Goal: Task Accomplishment & Management: Use online tool/utility

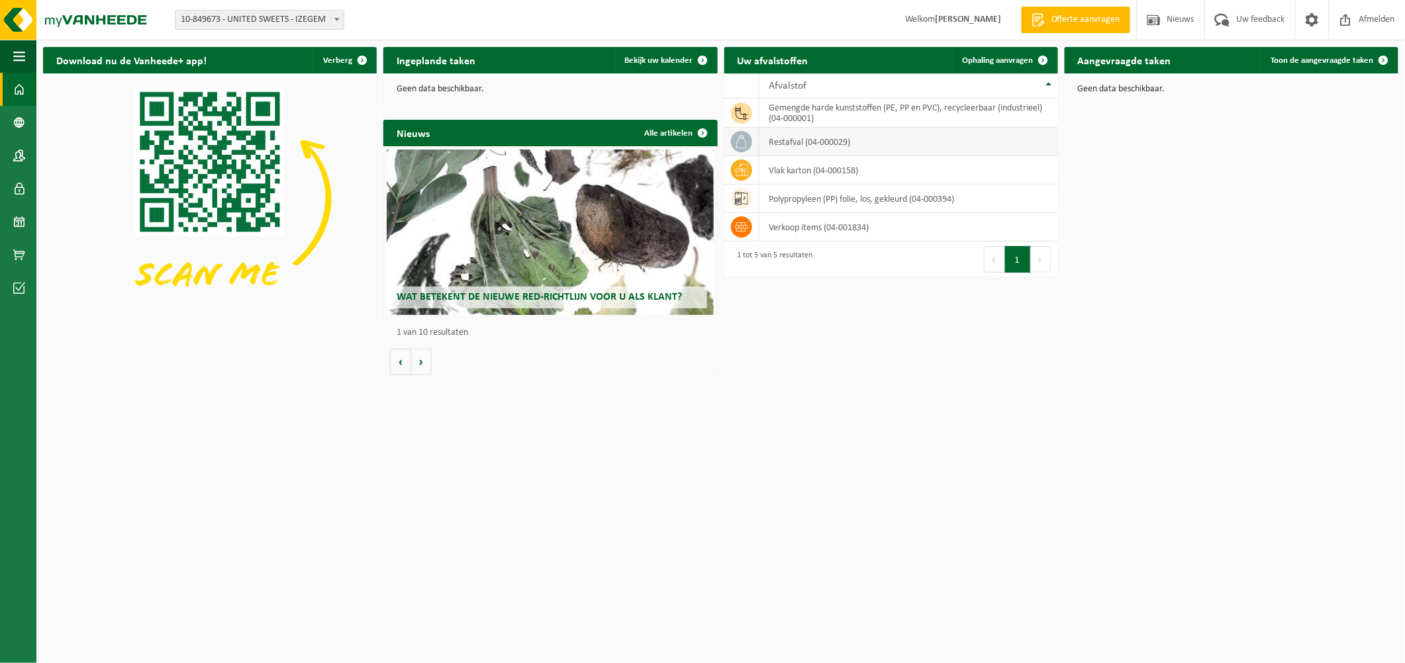
click at [785, 144] on td "restafval (04-000029)" at bounding box center [908, 142] width 299 height 28
click at [835, 58] on span "Ophaling aanvragen" at bounding box center [998, 60] width 71 height 9
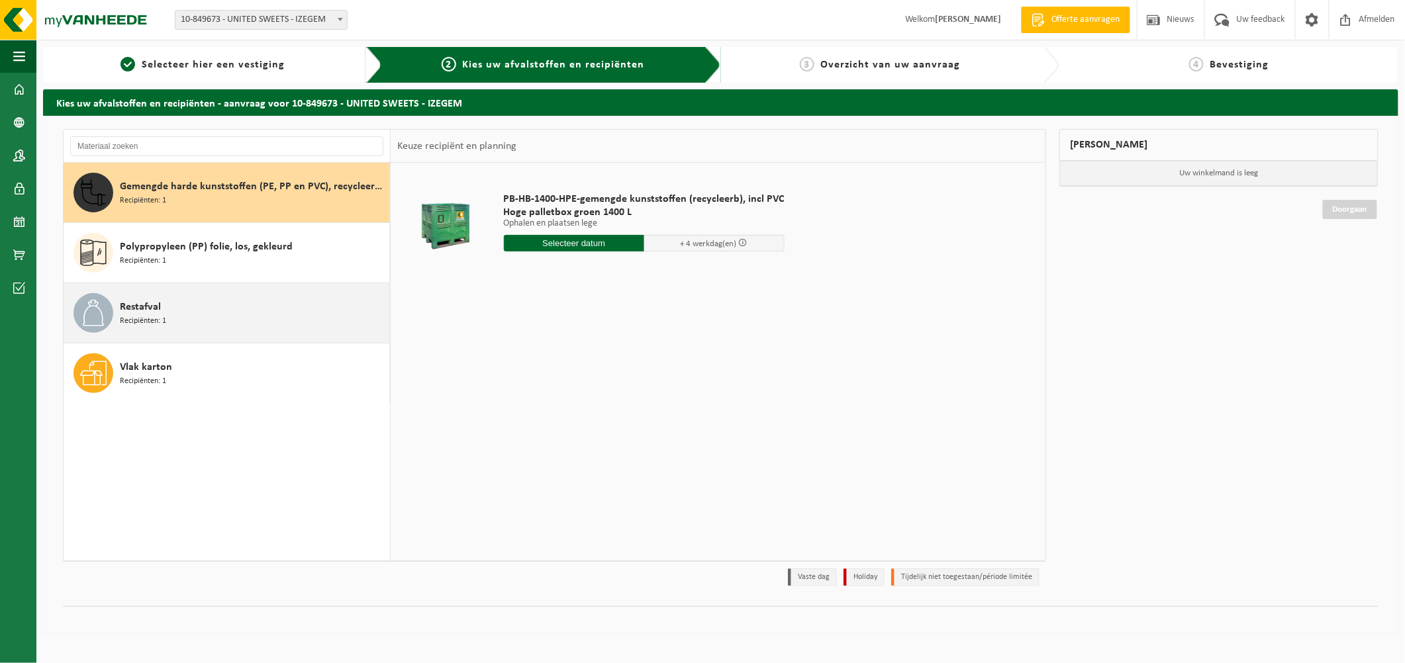
click at [135, 315] on span "Recipiënten: 1" at bounding box center [143, 321] width 46 height 13
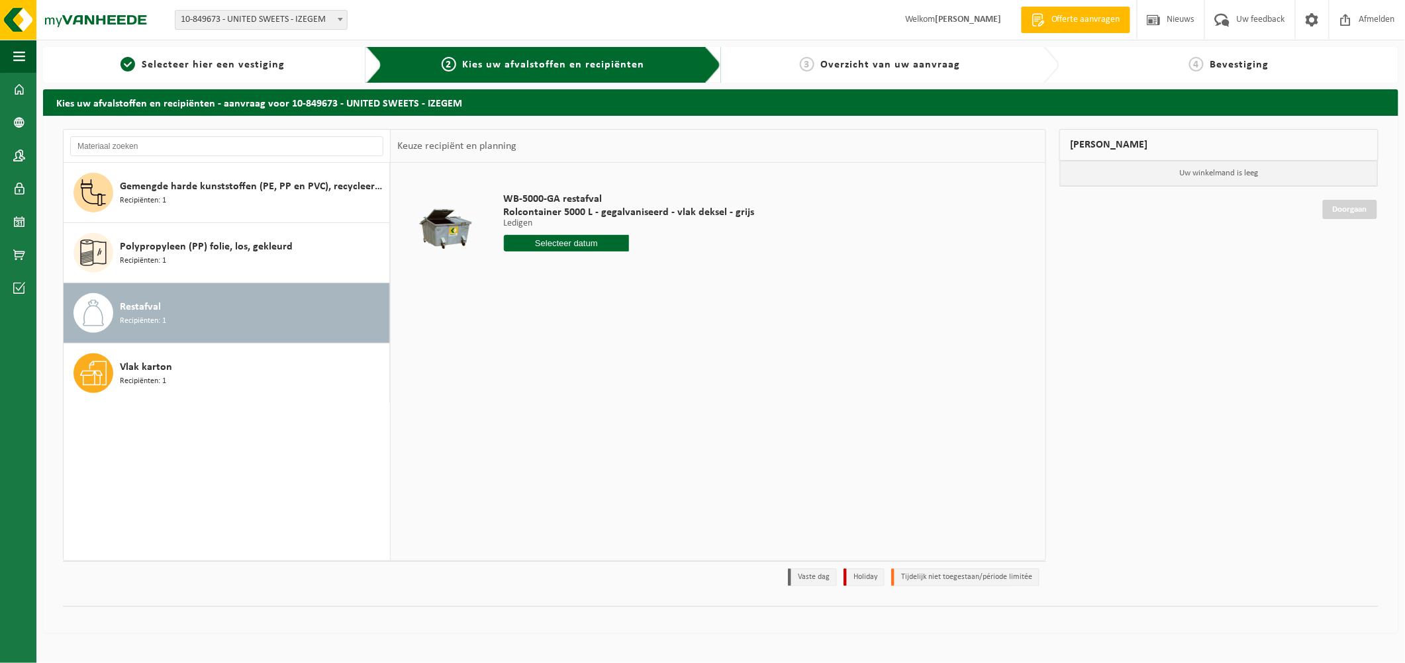
click at [548, 242] on input "text" at bounding box center [567, 243] width 126 height 17
click at [655, 273] on icon at bounding box center [654, 274] width 21 height 21
click at [514, 340] on div "8" at bounding box center [515, 340] width 23 height 21
type input "Van 2025-09-08"
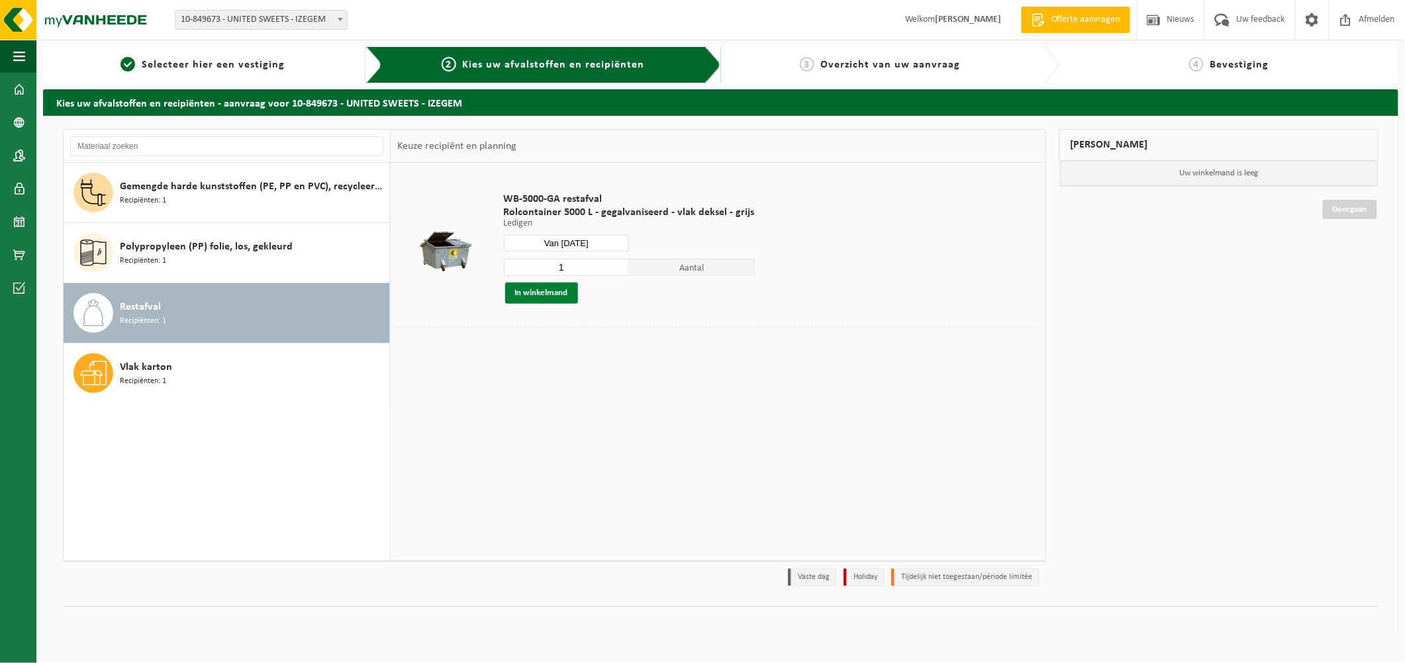
click at [538, 294] on button "In winkelmand" at bounding box center [541, 293] width 73 height 21
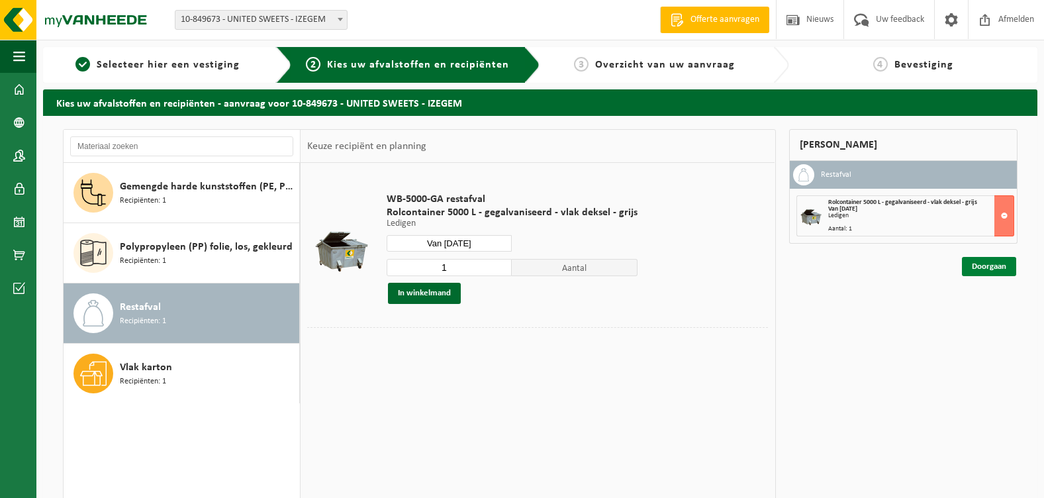
click at [983, 267] on link "Doorgaan" at bounding box center [989, 266] width 54 height 19
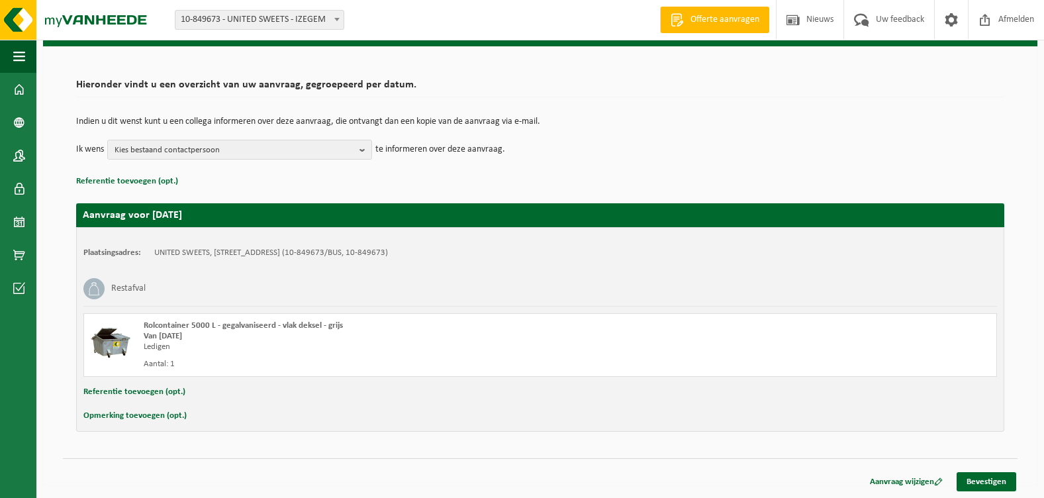
scroll to position [70, 0]
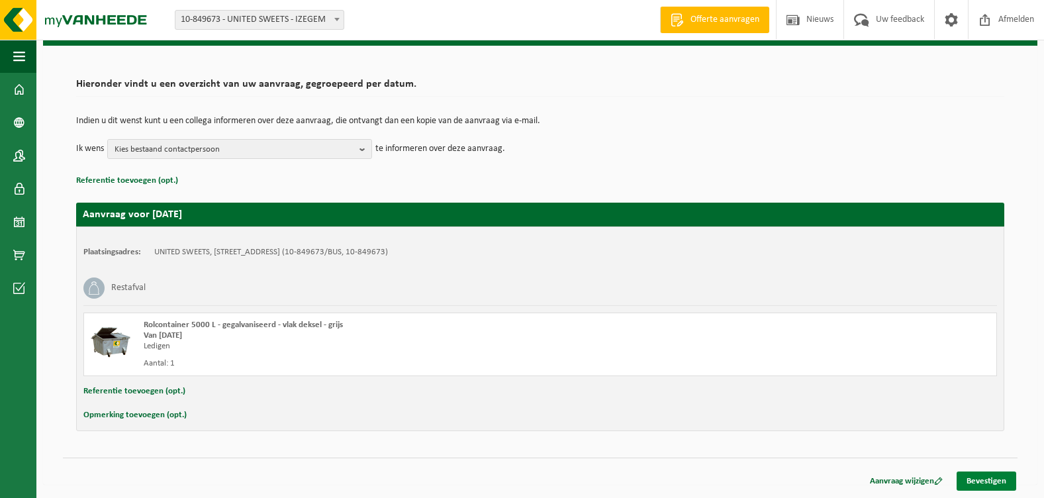
click at [984, 482] on link "Bevestigen" at bounding box center [987, 480] width 60 height 19
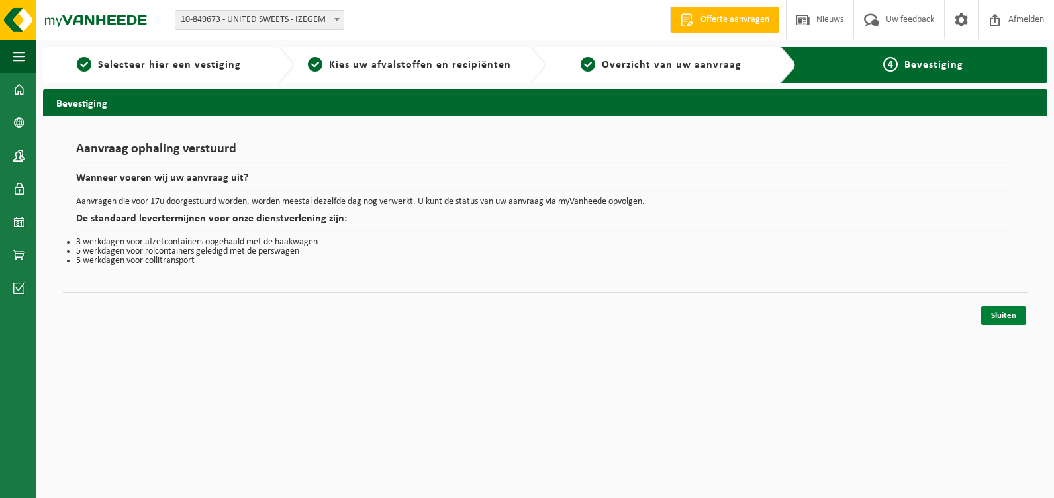
click at [1002, 315] on link "Sluiten" at bounding box center [1003, 315] width 45 height 19
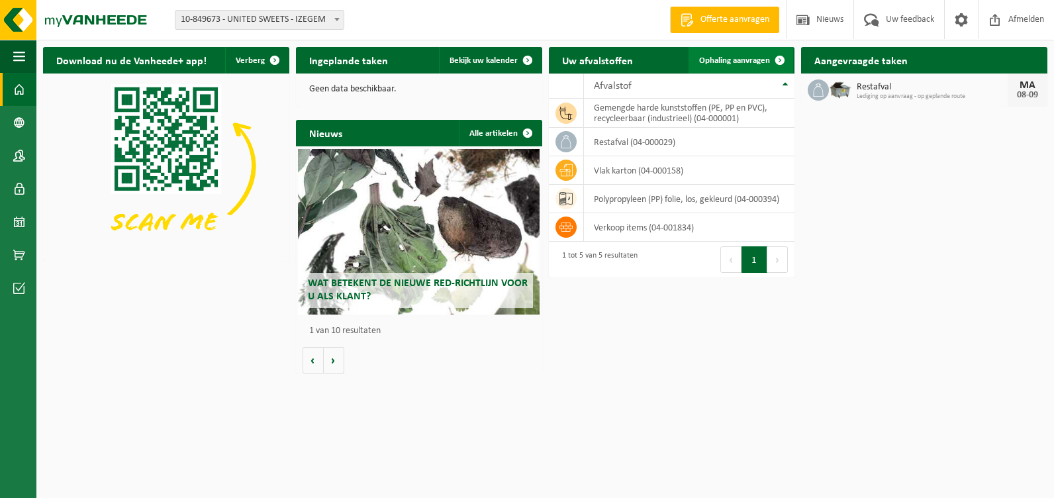
click at [724, 60] on span "Ophaling aanvragen" at bounding box center [734, 60] width 71 height 9
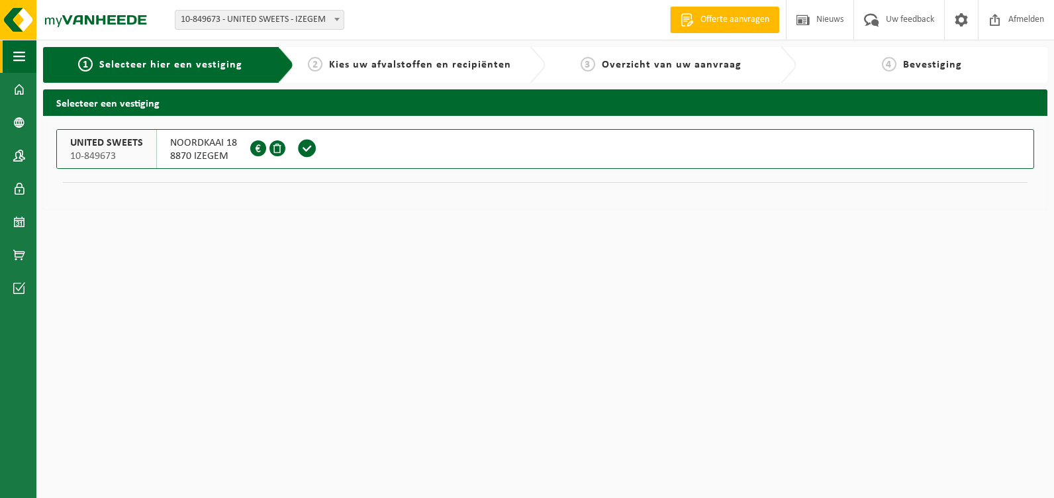
click at [17, 57] on span "button" at bounding box center [19, 56] width 12 height 33
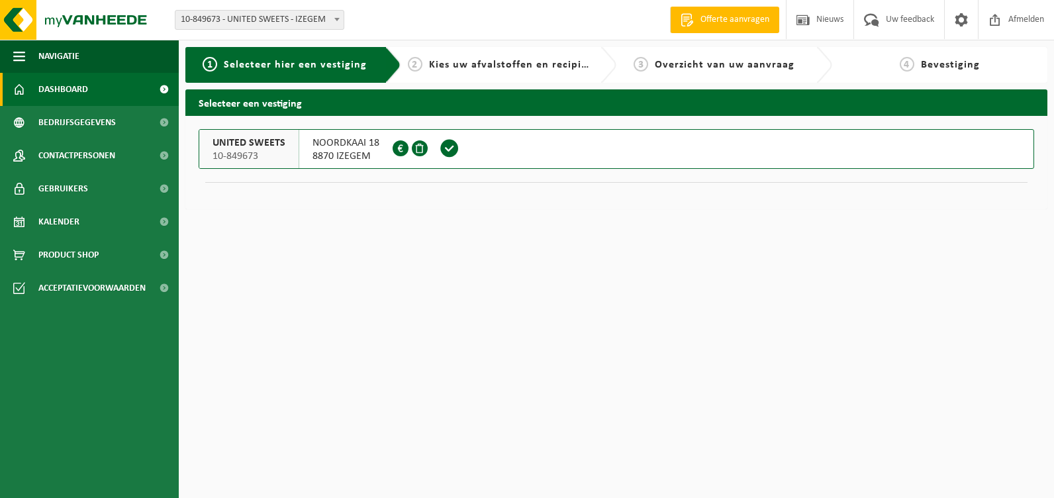
click at [52, 91] on span "Dashboard" at bounding box center [63, 89] width 50 height 33
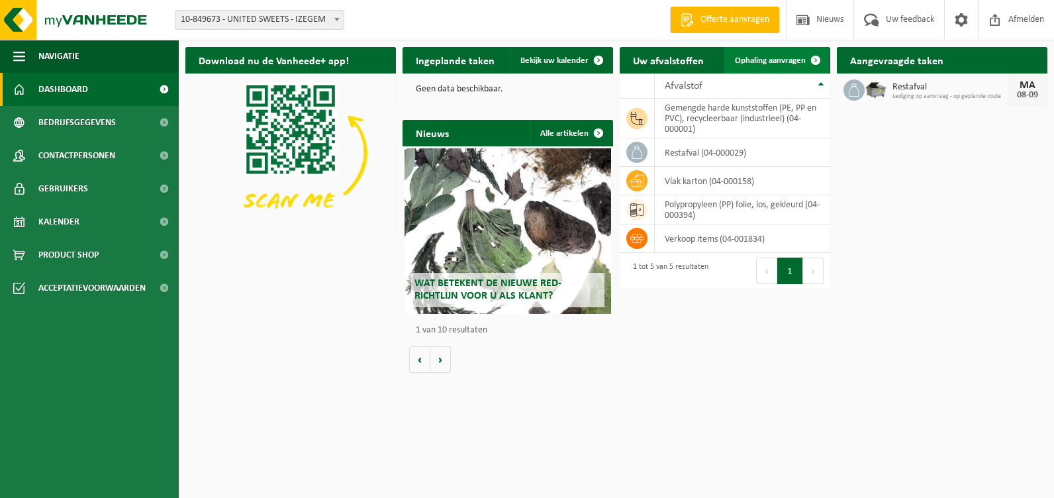
click at [761, 58] on span "Ophaling aanvragen" at bounding box center [770, 60] width 71 height 9
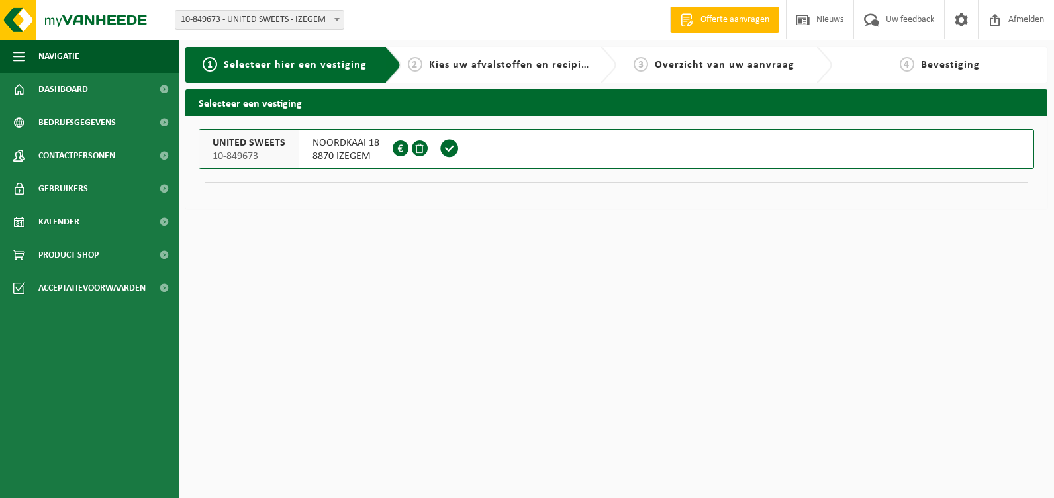
click at [493, 64] on span "Kies uw afvalstoffen en recipiënten" at bounding box center [520, 65] width 182 height 11
click at [414, 64] on span "2" at bounding box center [415, 64] width 15 height 15
click at [265, 154] on span "10-849673" at bounding box center [249, 156] width 73 height 13
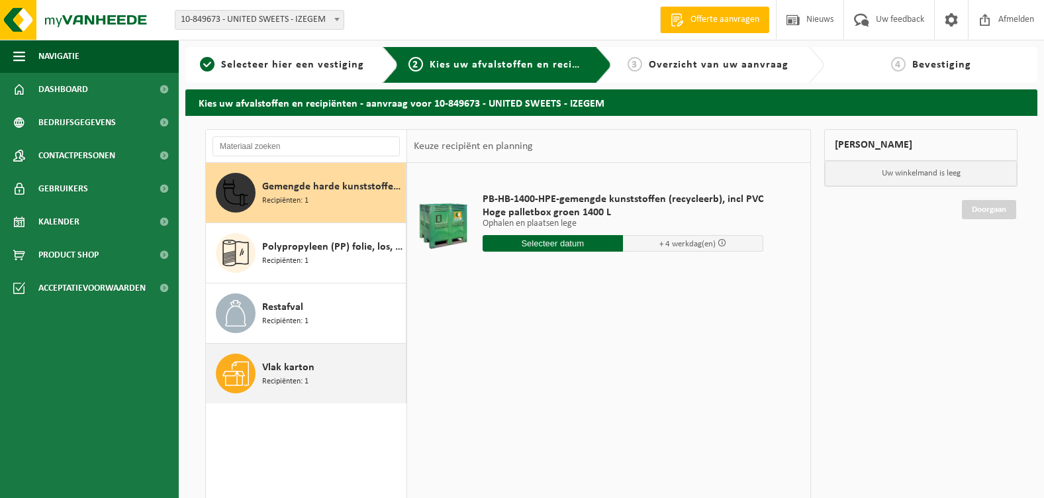
click at [279, 371] on span "Vlak karton" at bounding box center [288, 367] width 52 height 16
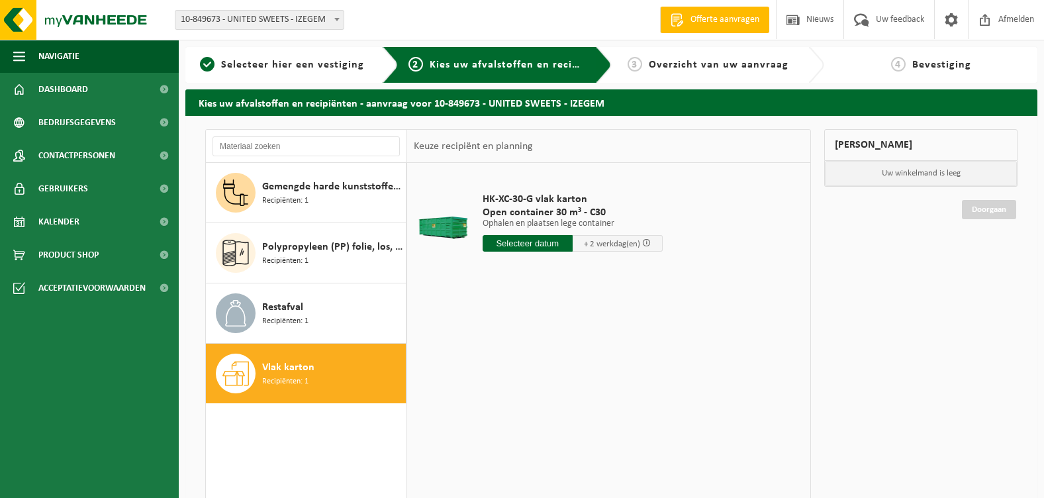
click at [521, 243] on input "text" at bounding box center [528, 243] width 90 height 17
click at [633, 273] on icon at bounding box center [632, 273] width 21 height 21
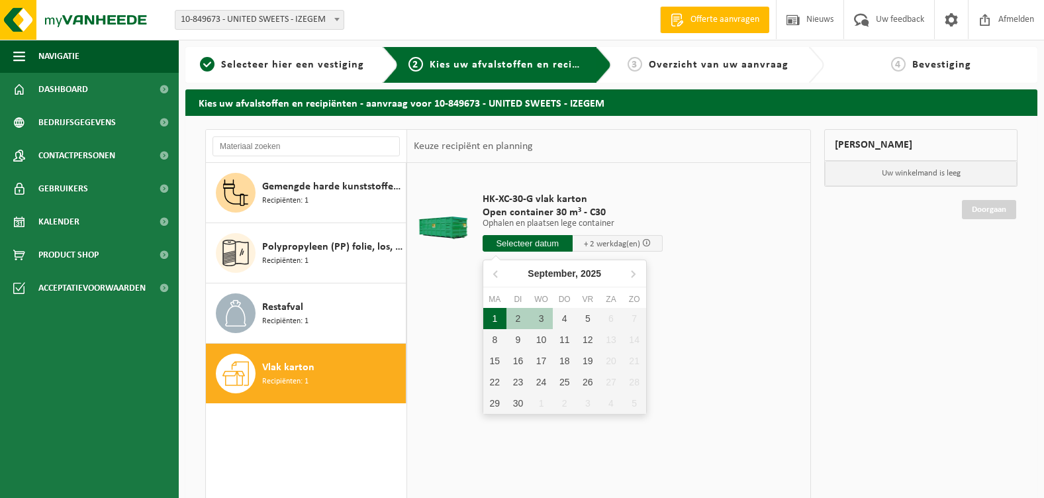
click at [494, 318] on div "1" at bounding box center [494, 318] width 23 height 21
type input "Van 2025-09-01"
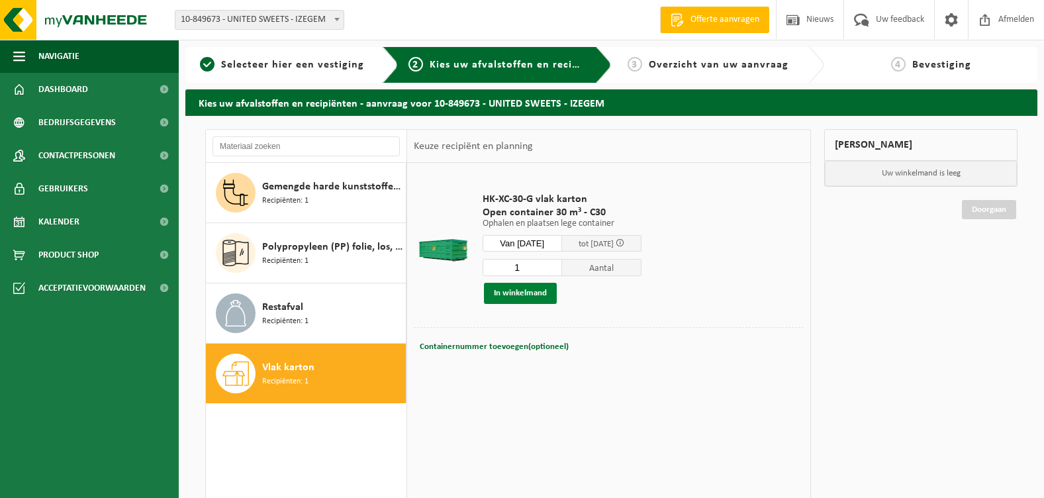
click at [518, 294] on button "In winkelmand" at bounding box center [520, 293] width 73 height 21
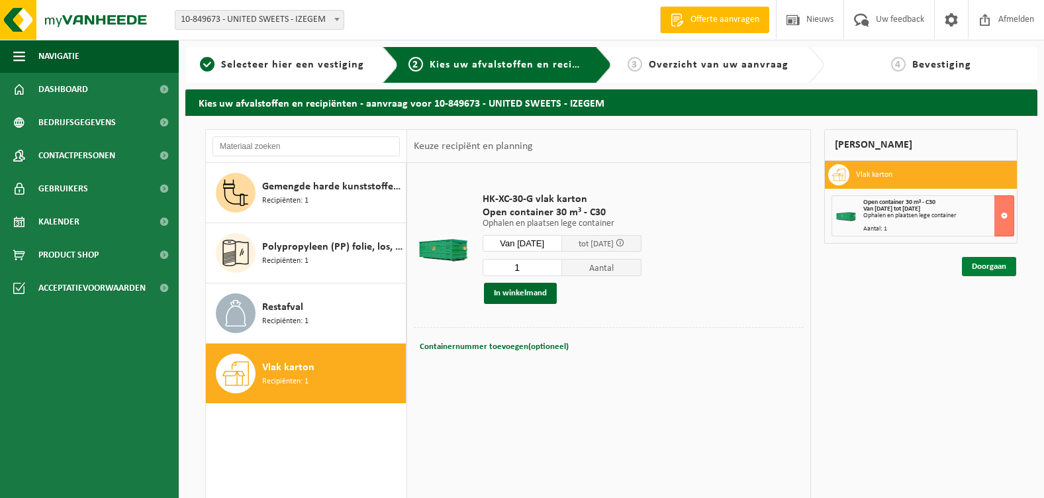
click at [988, 267] on link "Doorgaan" at bounding box center [989, 266] width 54 height 19
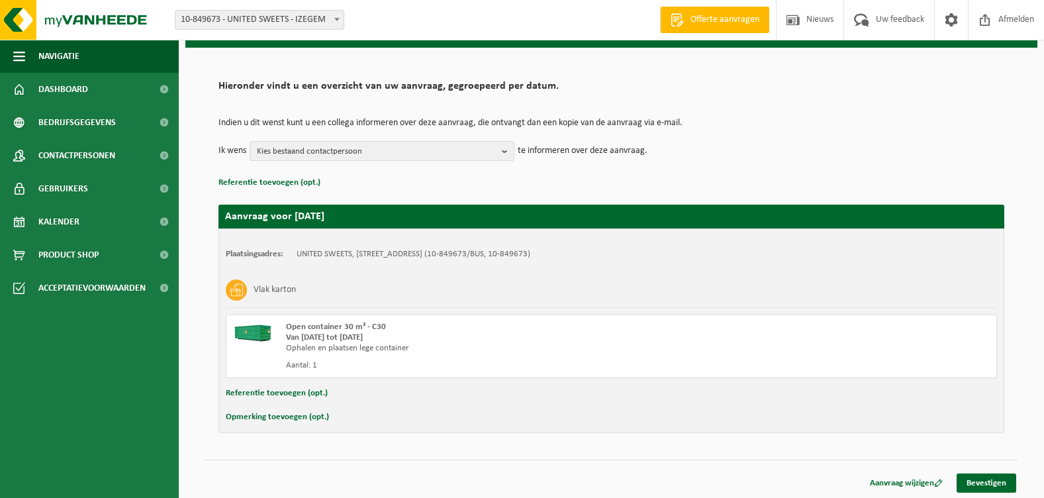
scroll to position [70, 0]
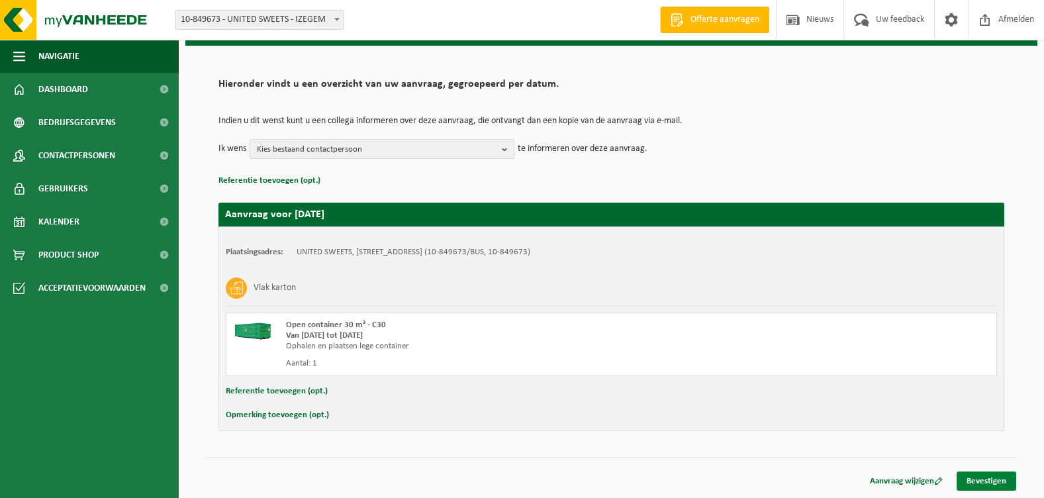
click at [986, 481] on link "Bevestigen" at bounding box center [987, 480] width 60 height 19
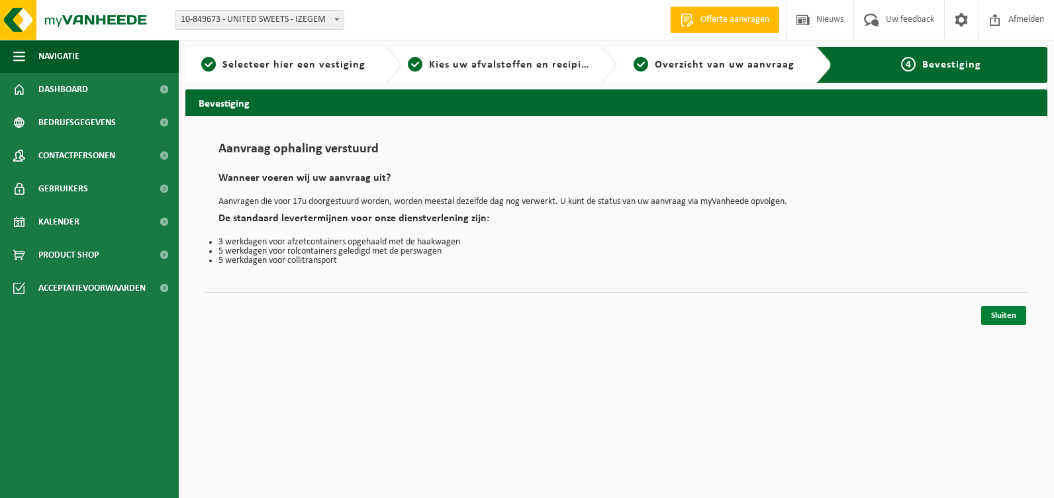
click at [1004, 315] on link "Sluiten" at bounding box center [1003, 315] width 45 height 19
